Goal: Task Accomplishment & Management: Manage account settings

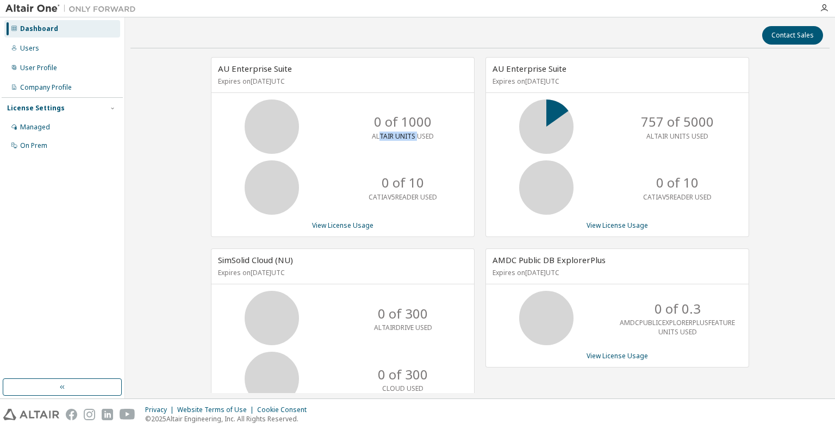
drag, startPoint x: 377, startPoint y: 132, endPoint x: 414, endPoint y: 135, distance: 37.1
click at [414, 135] on p "ALTAIR UNITS USED" at bounding box center [403, 136] width 62 height 9
click at [59, 54] on div "Users" at bounding box center [62, 48] width 116 height 17
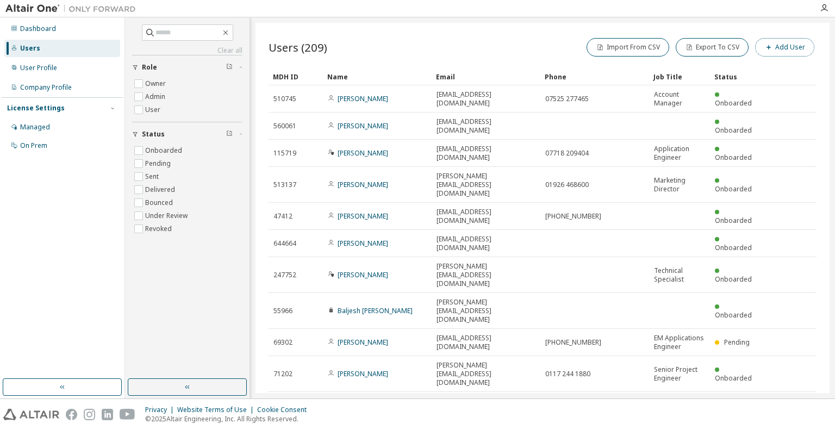
click at [779, 50] on button "Add User" at bounding box center [784, 47] width 59 height 18
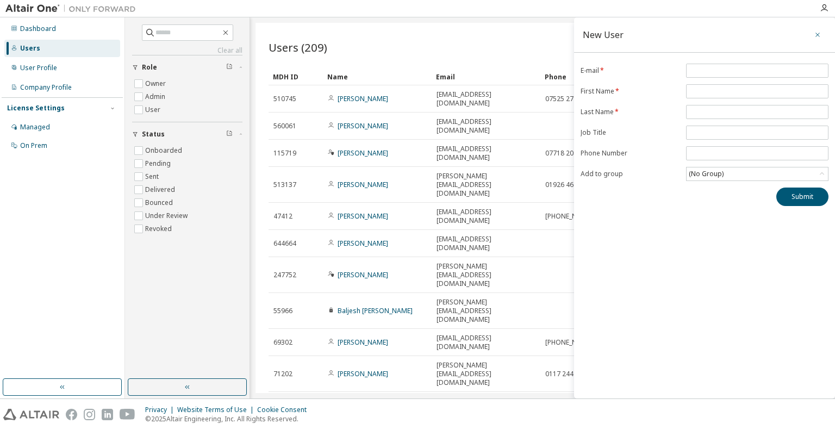
click at [816, 35] on icon "button" at bounding box center [817, 35] width 4 height 4
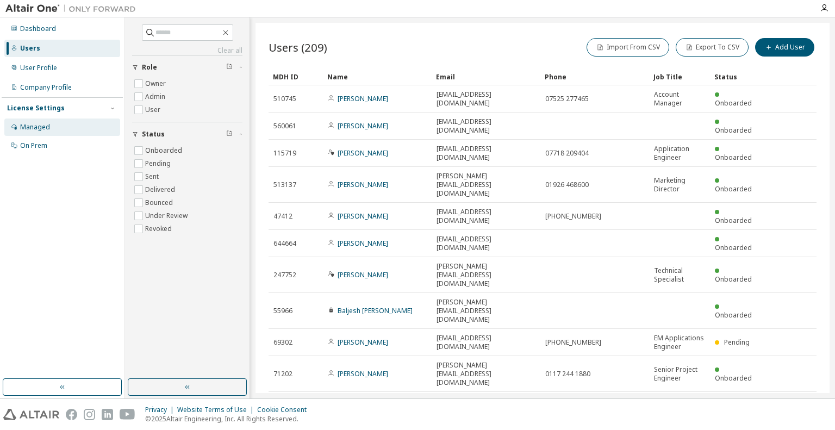
click at [60, 123] on div "Managed" at bounding box center [62, 126] width 116 height 17
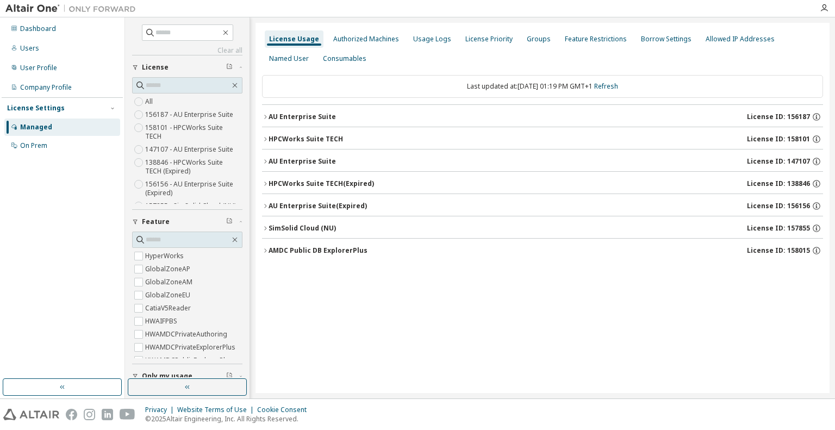
click at [265, 118] on icon "button" at bounding box center [265, 117] width 7 height 7
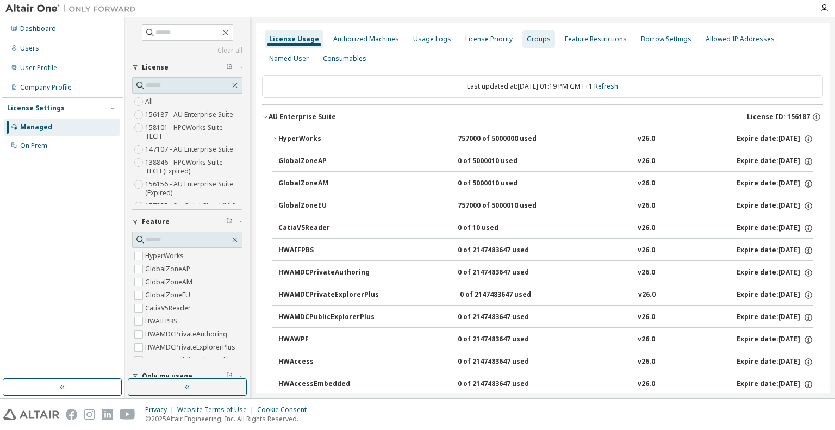
click at [527, 43] on div "Groups" at bounding box center [538, 38] width 33 height 17
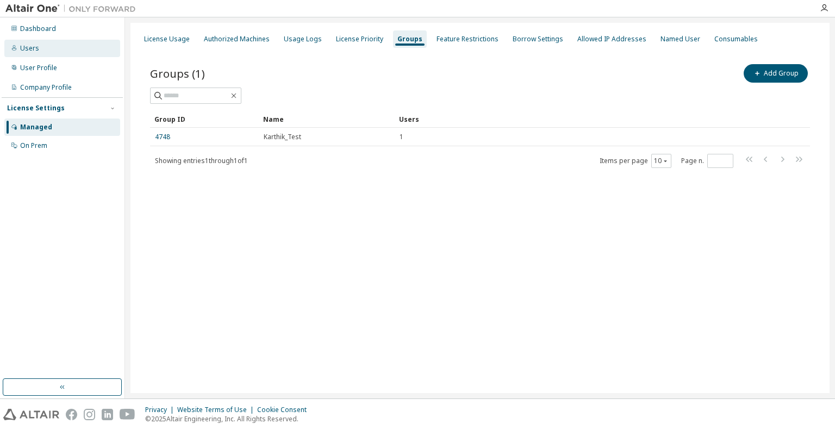
click at [76, 57] on div "Users" at bounding box center [62, 48] width 116 height 17
